Goal: Navigation & Orientation: Find specific page/section

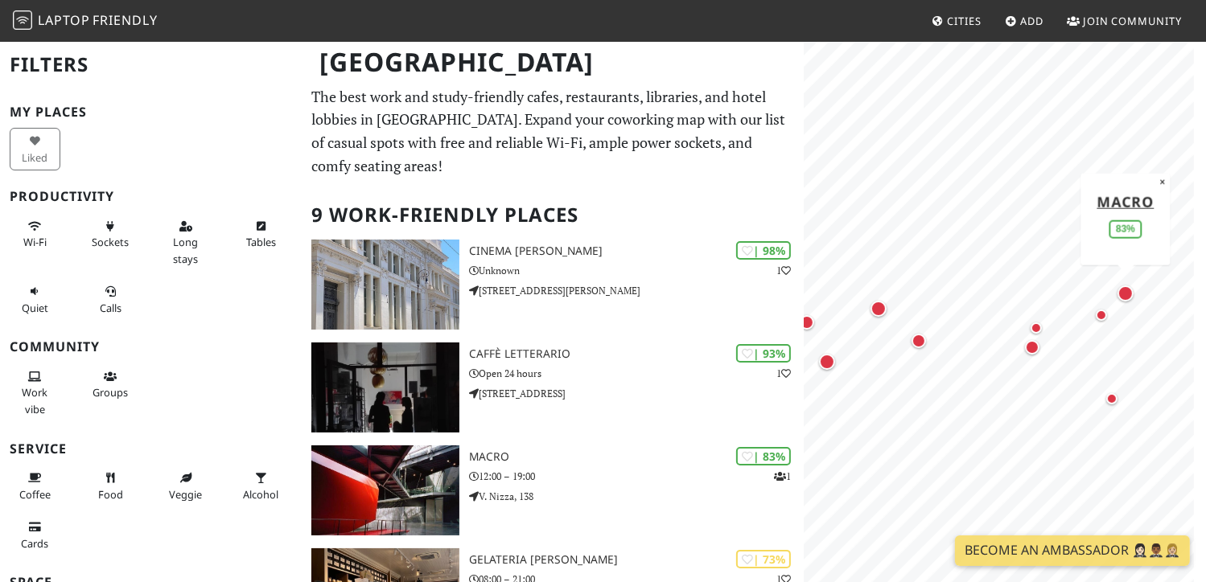
click at [1128, 296] on div "Map marker" at bounding box center [1125, 294] width 16 height 16
